Goal: Task Accomplishment & Management: Complete application form

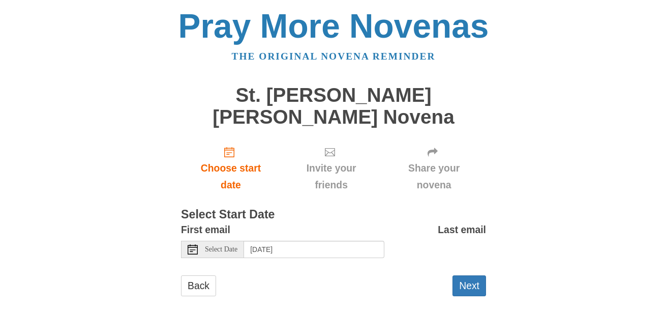
click at [211, 246] on span "Select Date" at bounding box center [221, 249] width 33 height 7
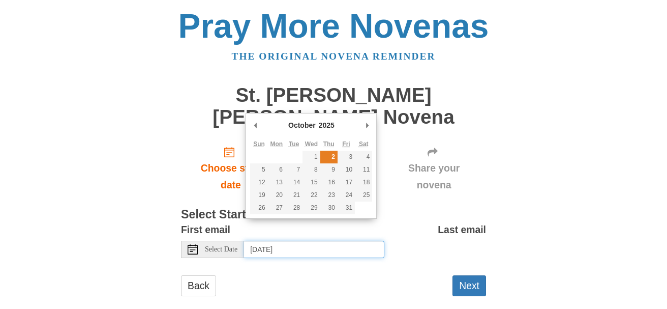
type input "[DATE]"
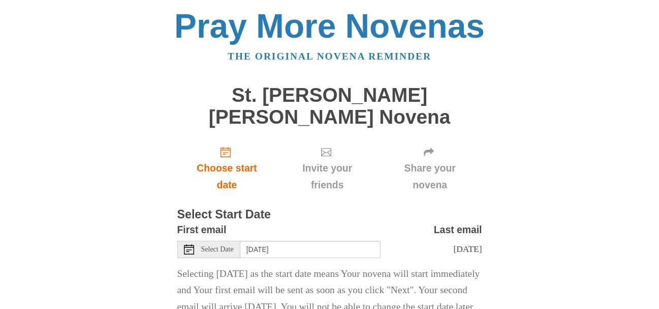
scroll to position [62, 0]
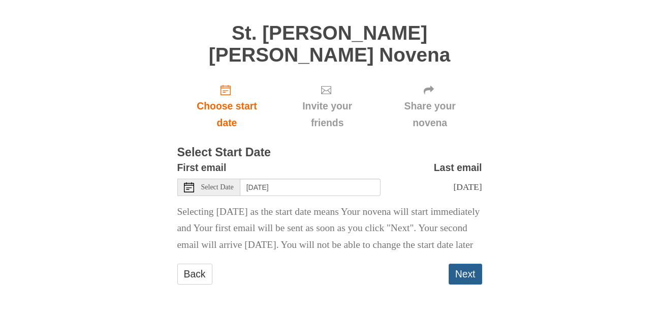
click at [463, 268] on button "Next" at bounding box center [466, 273] width 34 height 21
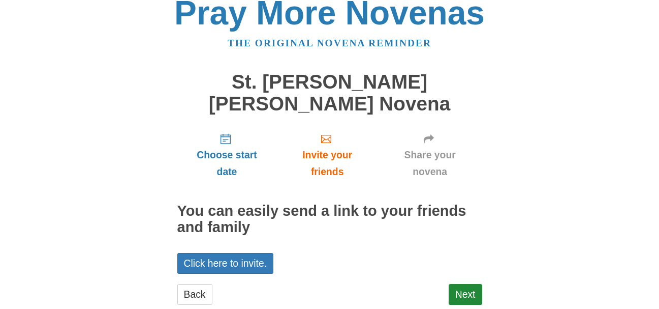
scroll to position [17, 0]
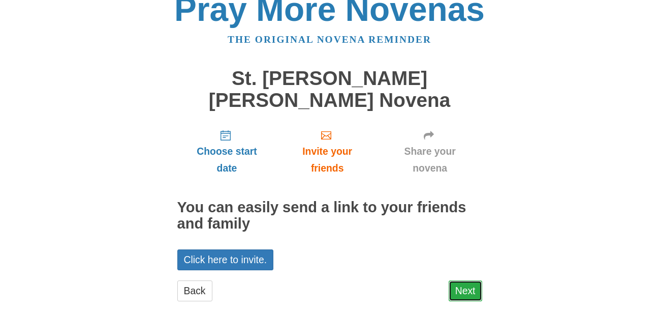
click at [465, 280] on link "Next" at bounding box center [466, 290] width 34 height 21
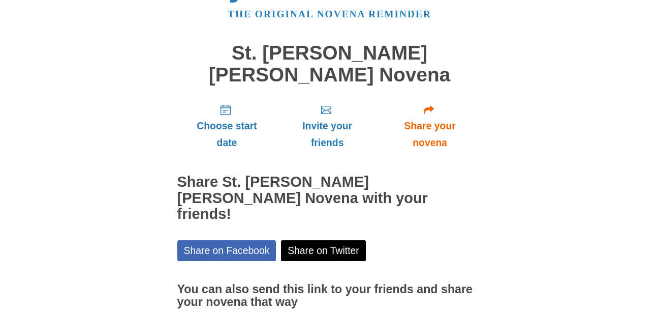
scroll to position [100, 0]
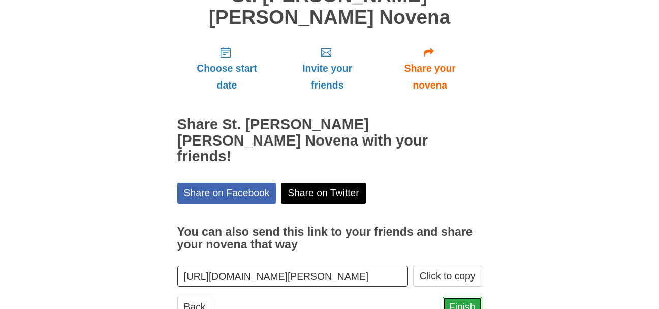
click at [477, 296] on link "Finish" at bounding box center [463, 306] width 40 height 21
